Goal: Task Accomplishment & Management: Manage account settings

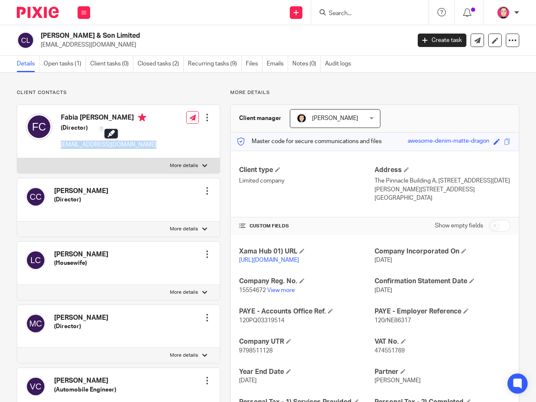
click at [51, 15] on img at bounding box center [38, 12] width 42 height 11
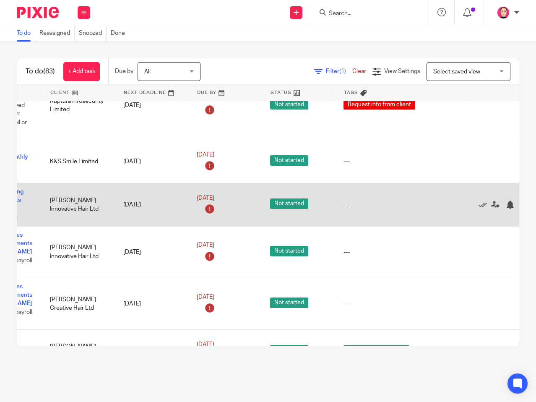
scroll to position [754, 110]
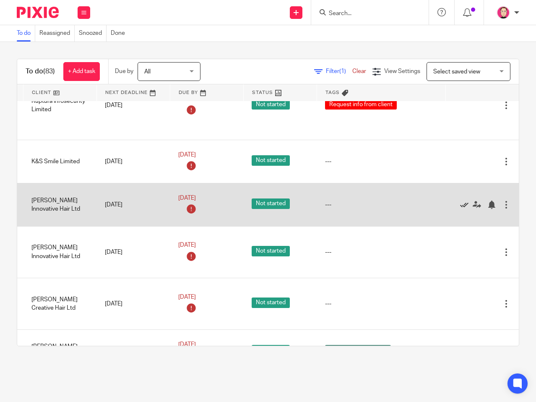
drag, startPoint x: 176, startPoint y: 223, endPoint x: 442, endPoint y: 205, distance: 265.9
click at [460, 203] on icon at bounding box center [464, 204] width 8 height 8
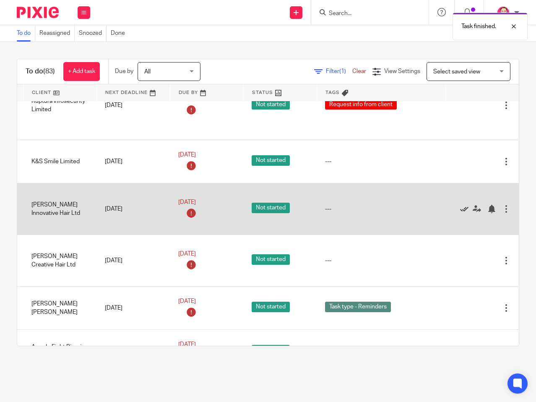
click at [460, 208] on icon at bounding box center [464, 209] width 8 height 8
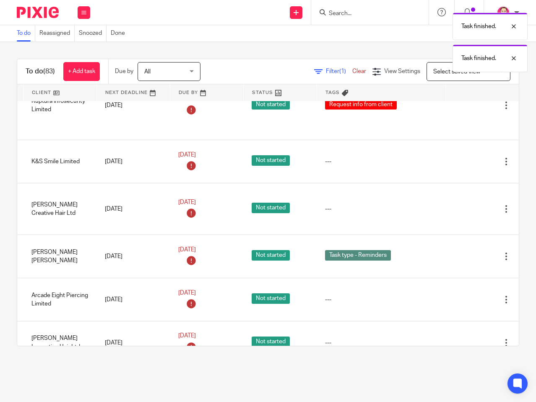
click at [460, 208] on icon at bounding box center [464, 209] width 8 height 8
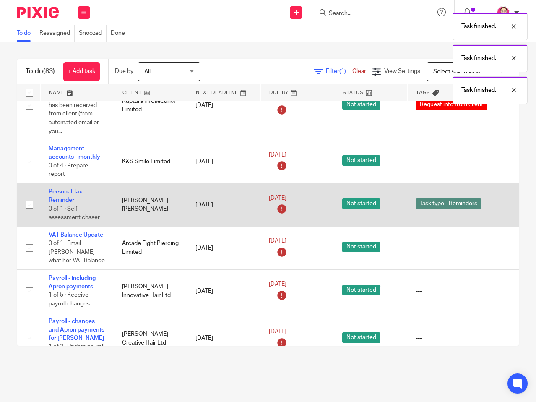
drag, startPoint x: 382, startPoint y: 216, endPoint x: 233, endPoint y: 215, distance: 148.4
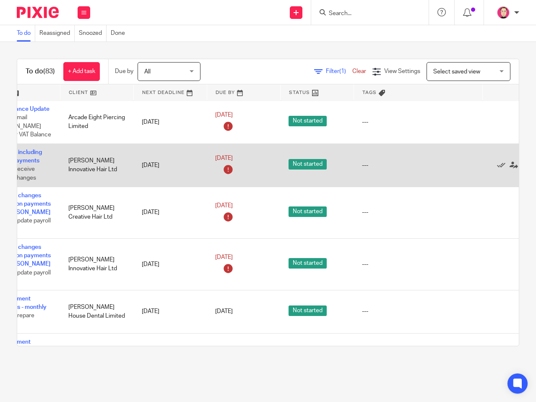
scroll to position [880, 110]
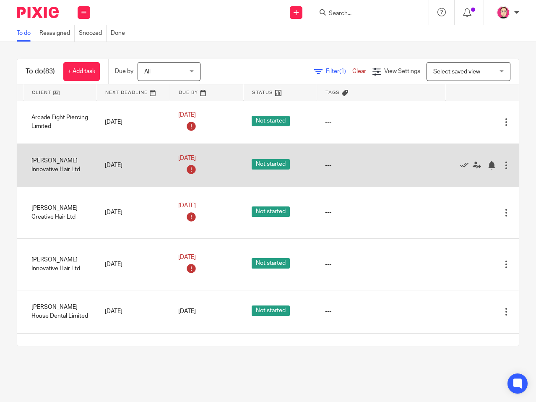
drag, startPoint x: 256, startPoint y: 160, endPoint x: 308, endPoint y: 160, distance: 52.0
click at [460, 161] on icon at bounding box center [464, 165] width 8 height 8
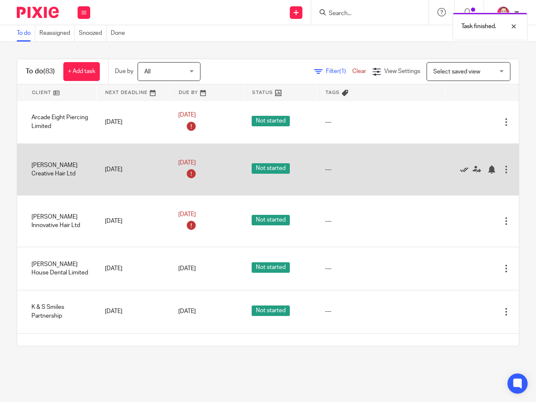
click at [460, 165] on icon at bounding box center [464, 169] width 8 height 8
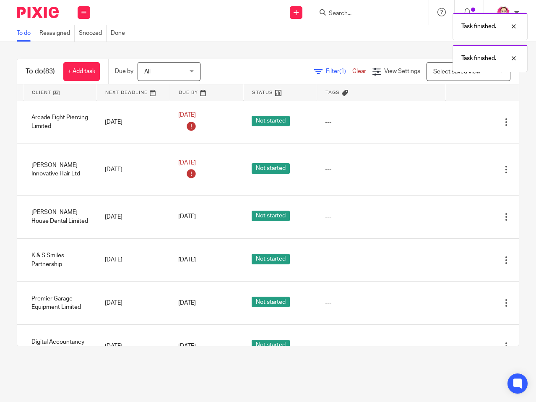
click at [460, 165] on icon at bounding box center [464, 169] width 8 height 8
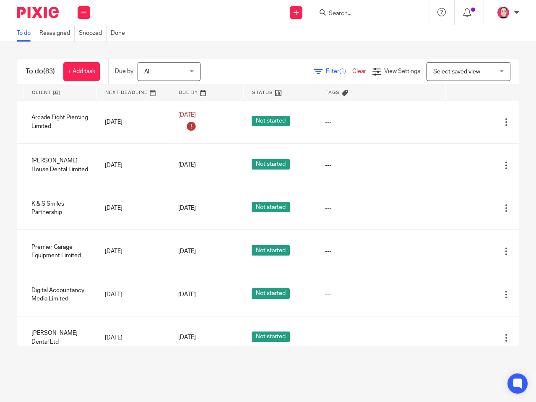
scroll to position [880, 0]
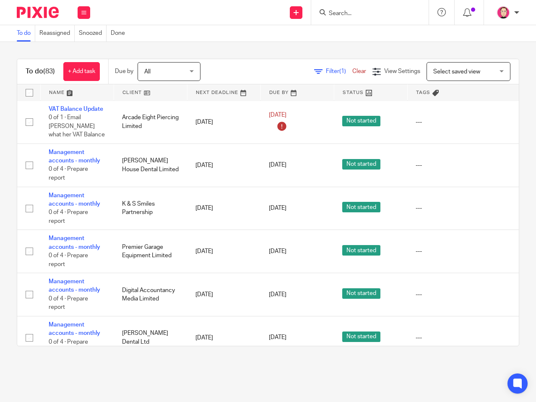
drag, startPoint x: 227, startPoint y: 145, endPoint x: 2, endPoint y: 148, distance: 225.1
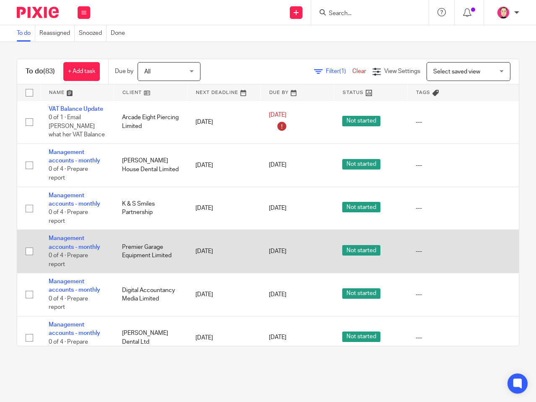
scroll to position [922, 0]
